Goal: Book appointment/travel/reservation

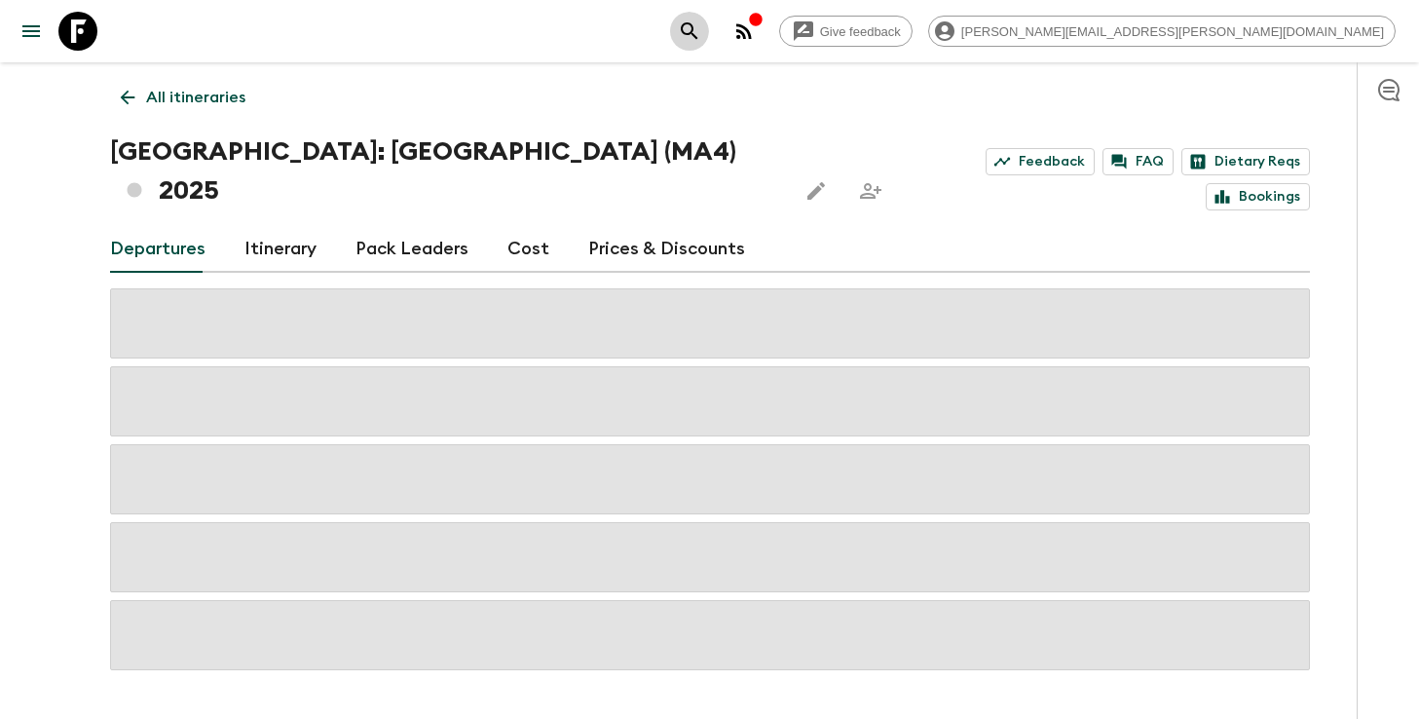
click at [701, 36] on icon "search adventures" at bounding box center [689, 30] width 23 height 23
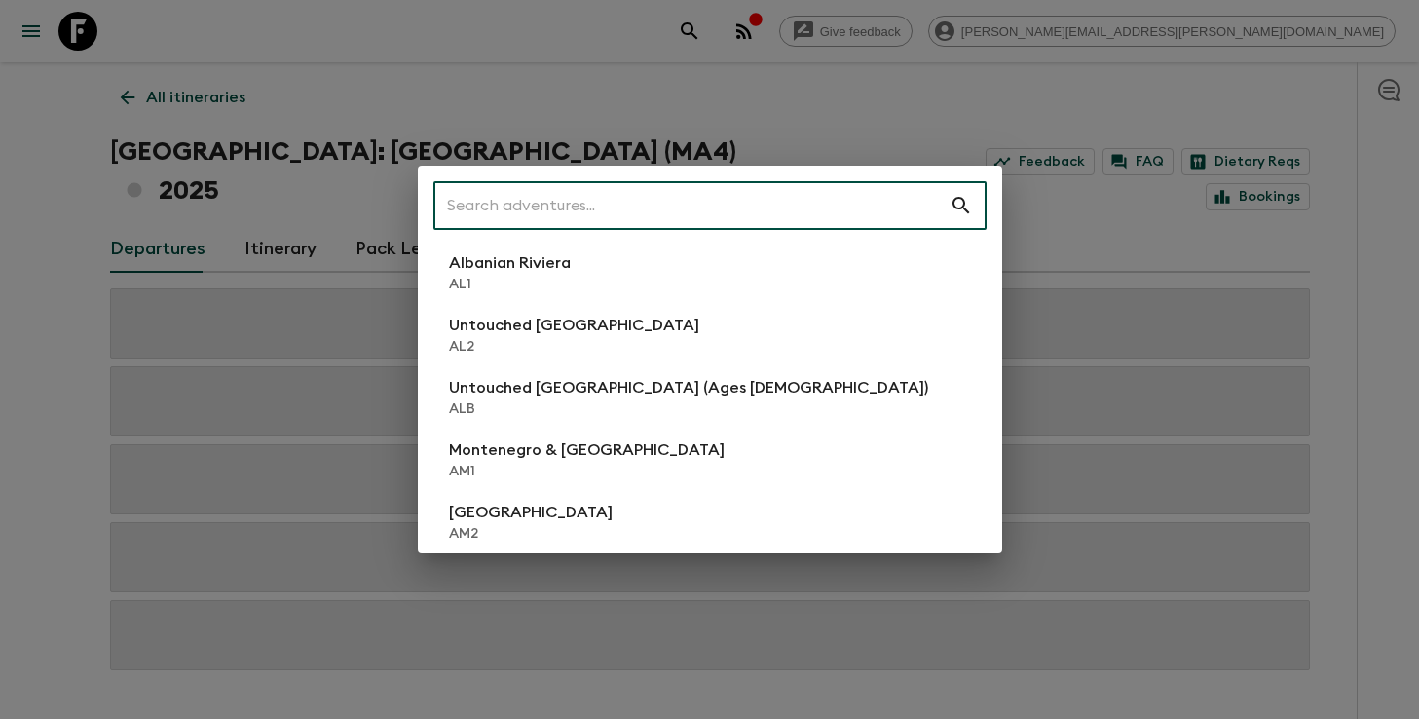
click at [817, 100] on div "​ Albanian Riviera [GEOGRAPHIC_DATA] Untouched [GEOGRAPHIC_DATA] [GEOGRAPHIC_DA…" at bounding box center [709, 359] width 1419 height 719
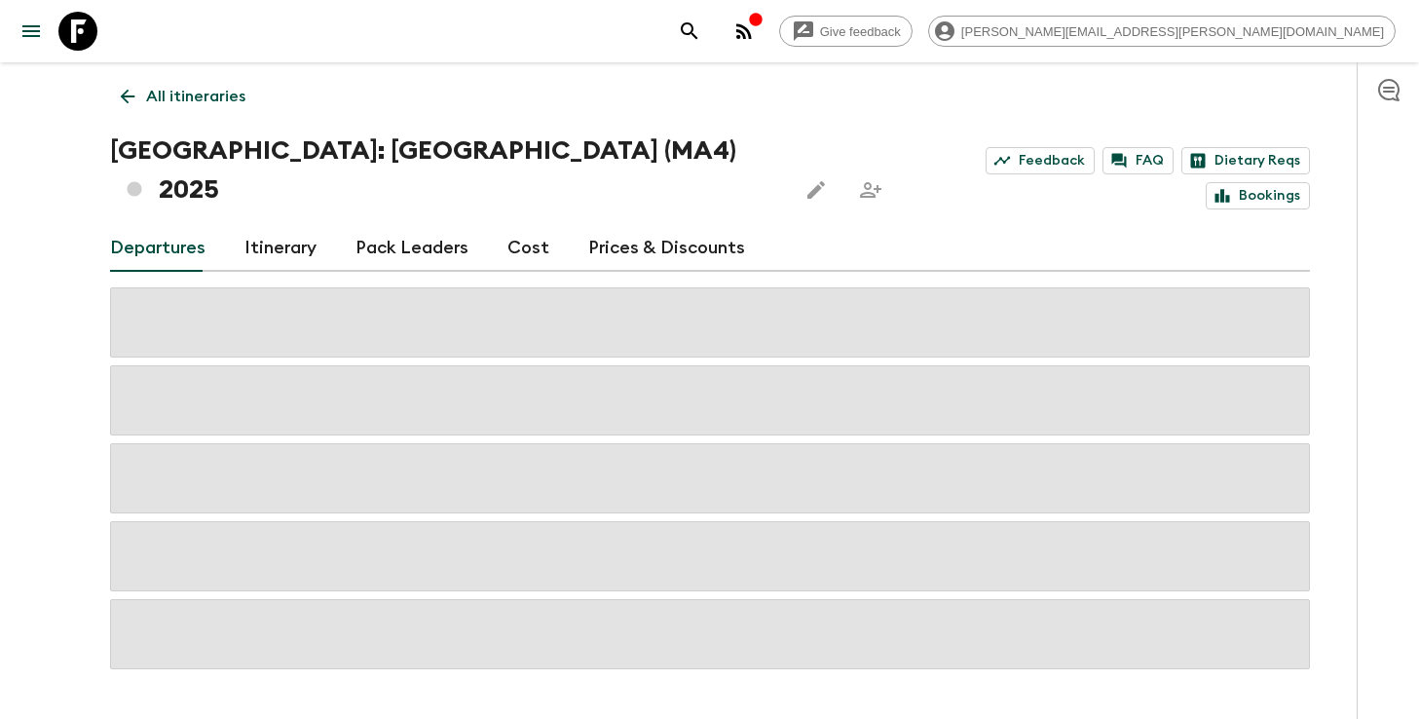
scroll to position [19, 0]
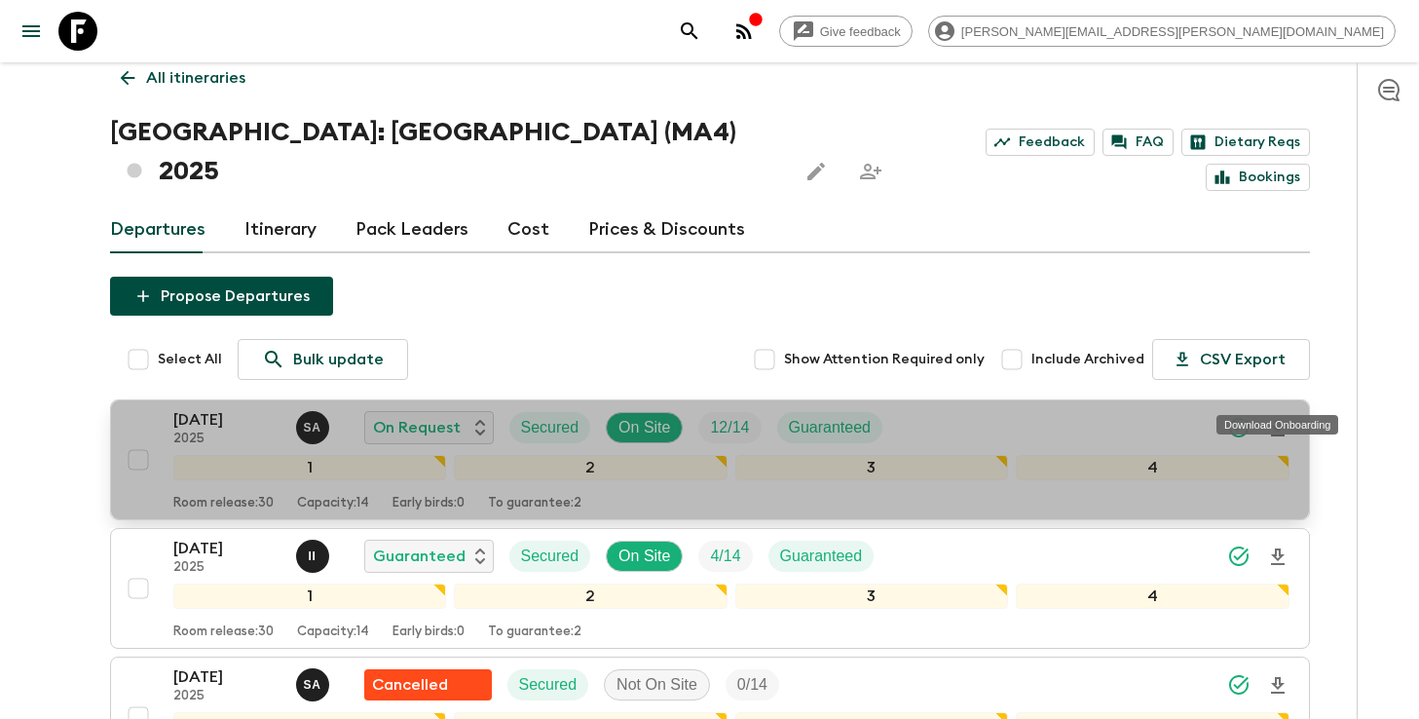
click at [1286, 417] on icon "Download Onboarding" at bounding box center [1277, 428] width 23 height 23
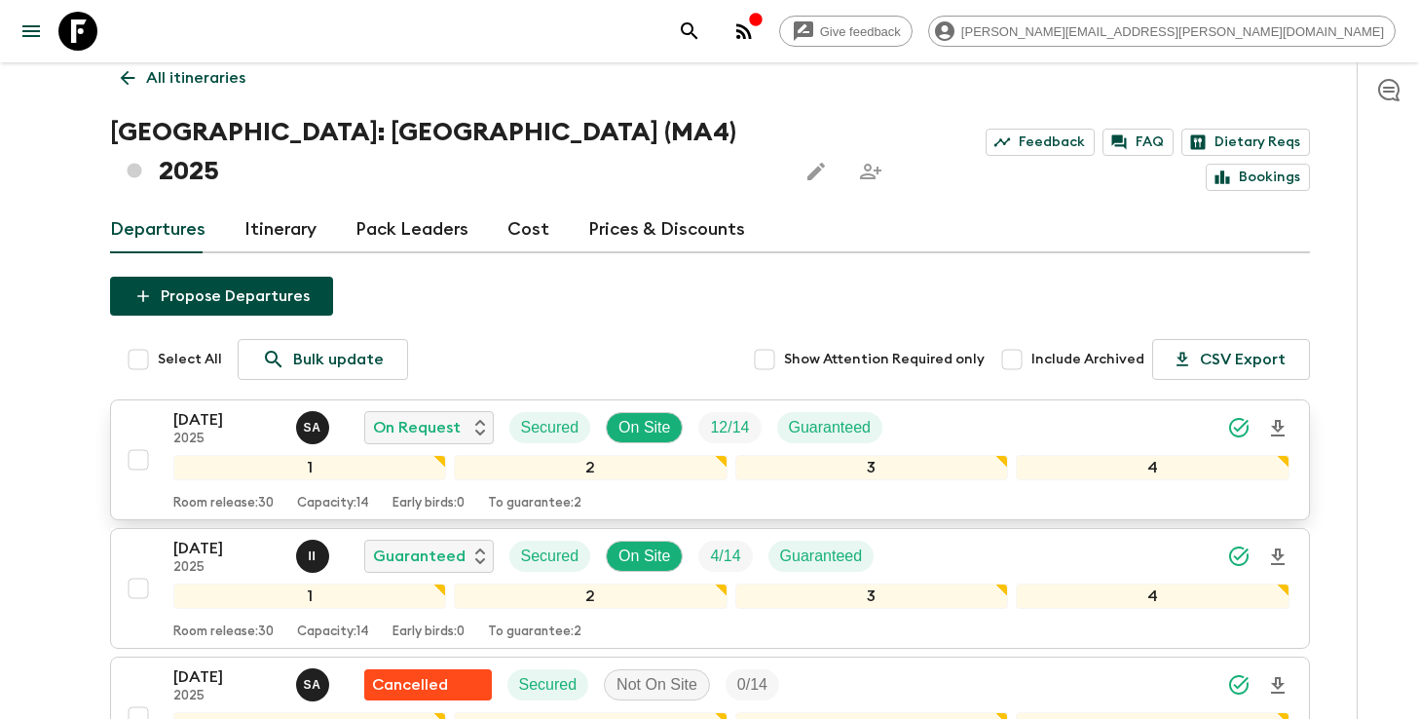
click at [701, 35] on icon "search adventures" at bounding box center [689, 30] width 23 height 23
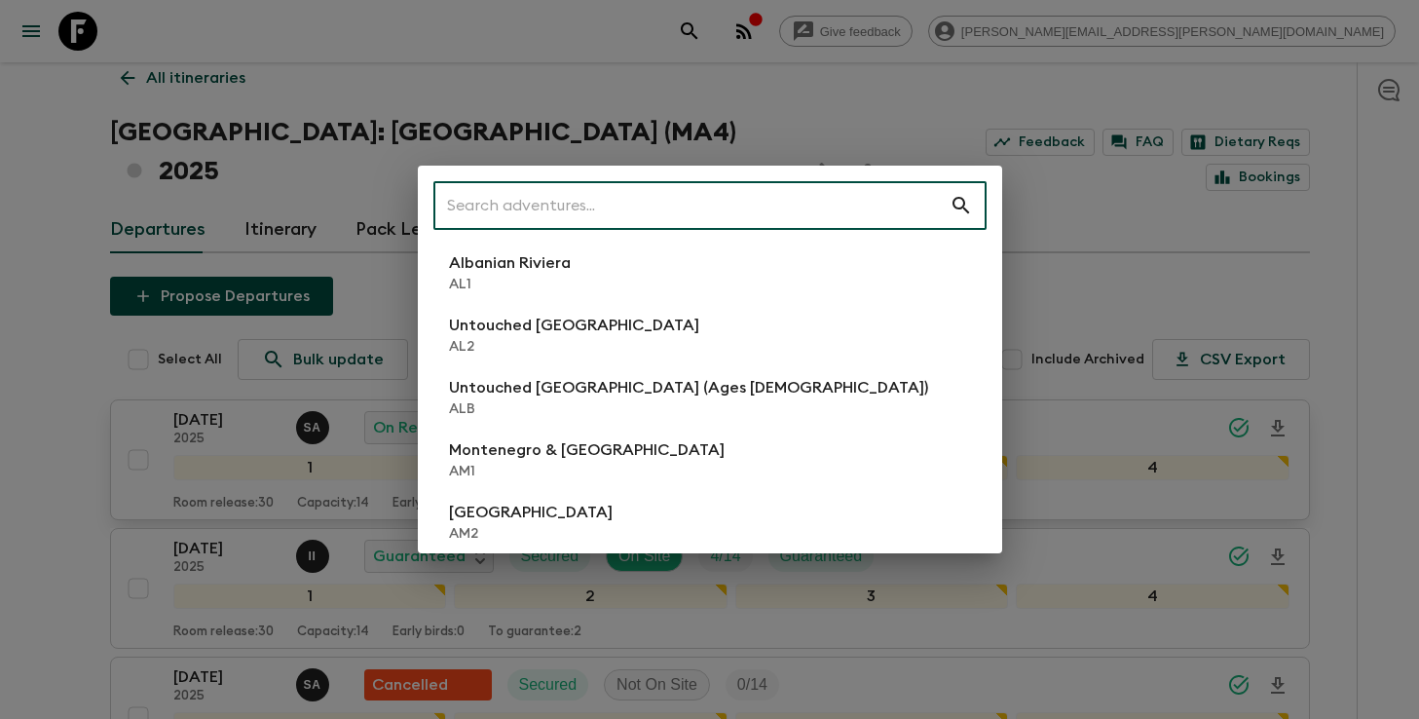
click at [750, 223] on input "text" at bounding box center [691, 205] width 516 height 55
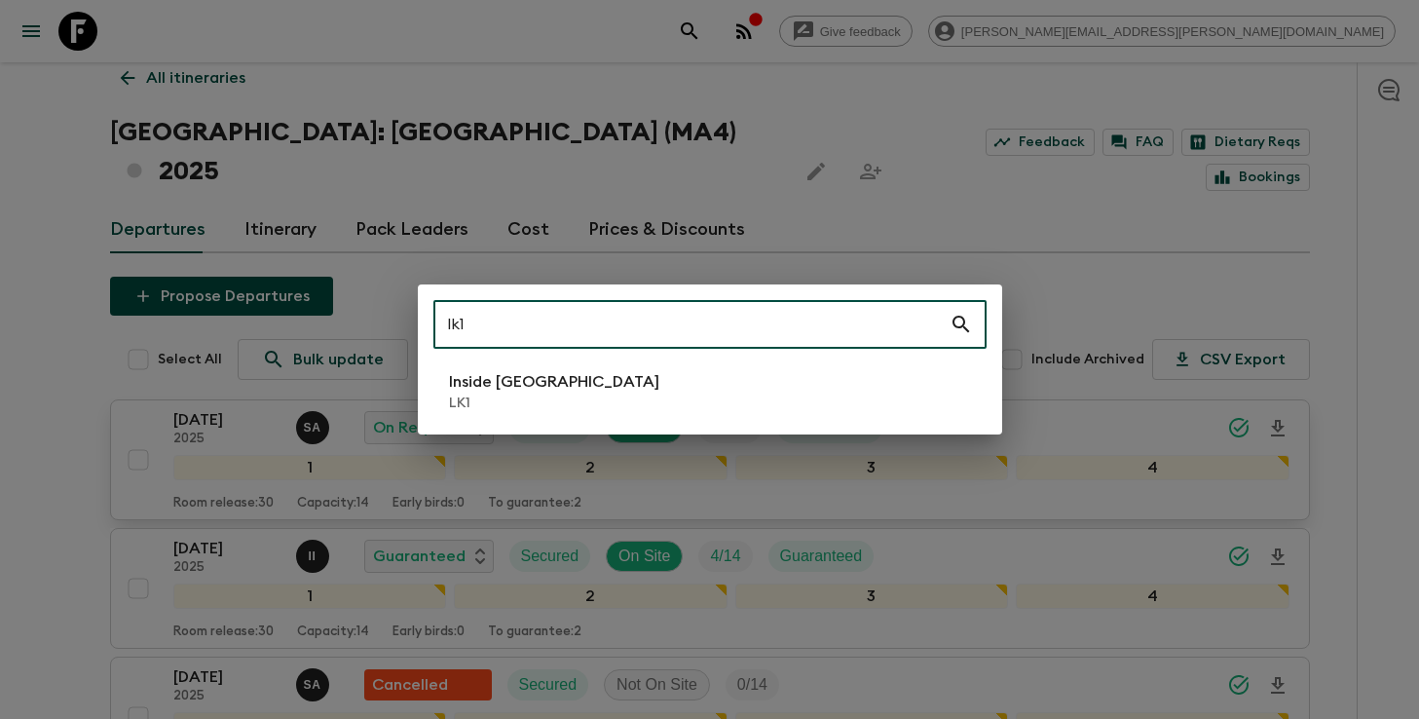
type input "lk1"
click at [656, 369] on li "Inside [GEOGRAPHIC_DATA] LK1" at bounding box center [709, 391] width 553 height 55
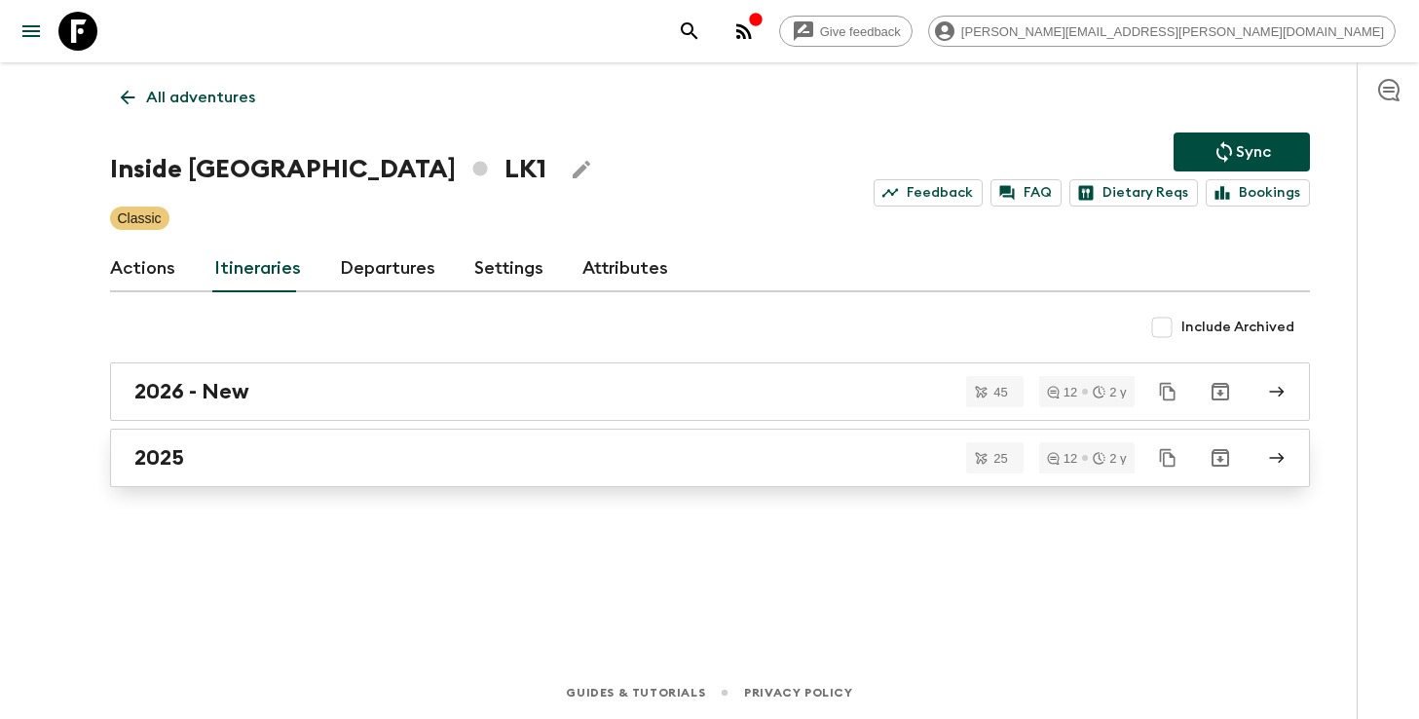
click at [549, 462] on div "2025" at bounding box center [691, 457] width 1114 height 25
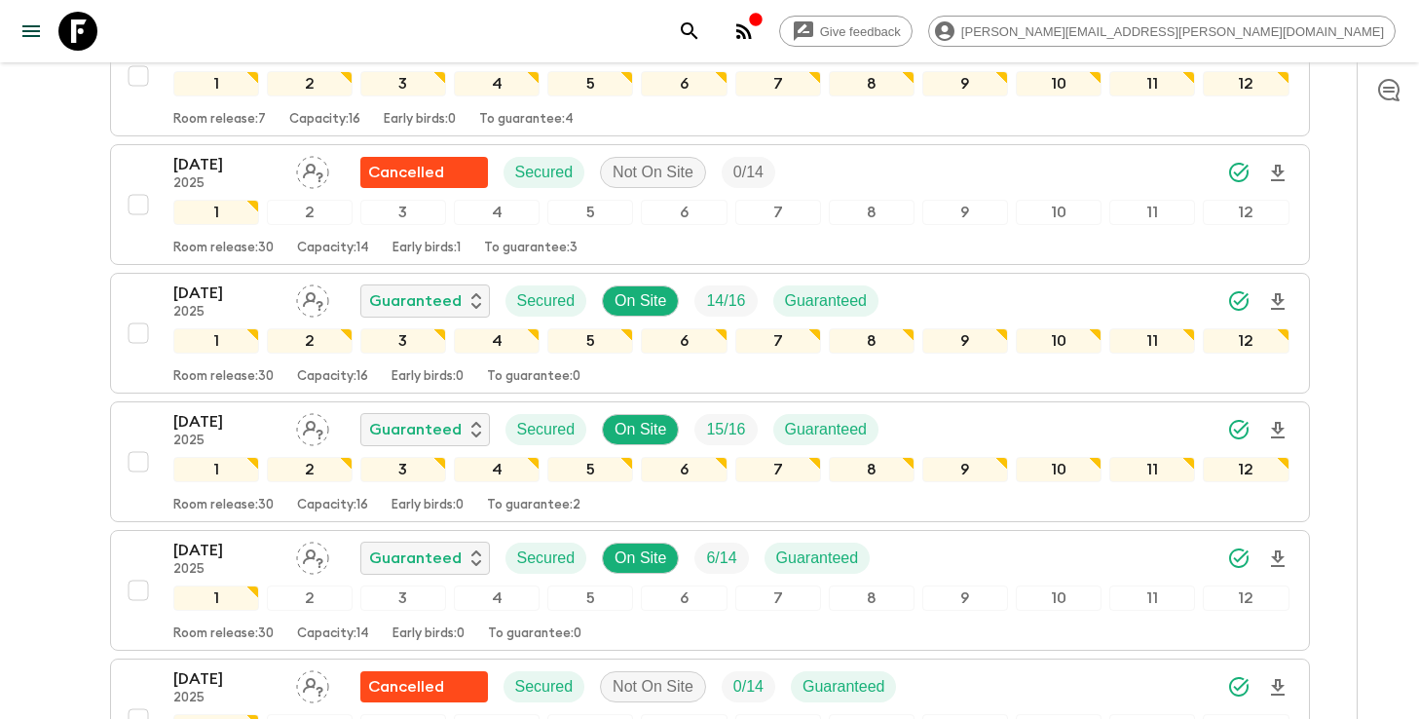
scroll to position [1273, 0]
